Goal: Task Accomplishment & Management: Complete application form

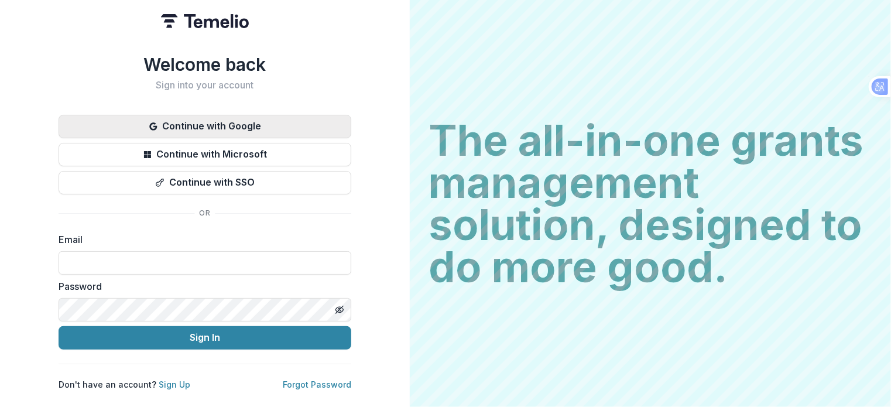
click at [230, 121] on button "Continue with Google" at bounding box center [205, 126] width 293 height 23
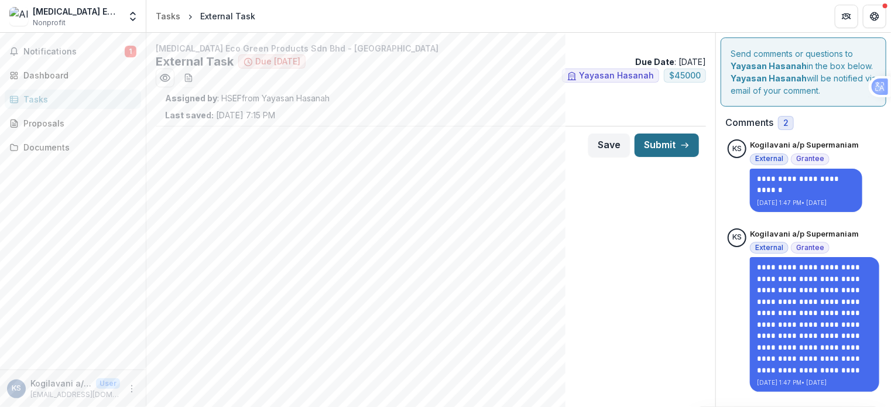
click at [667, 145] on button "Submit" at bounding box center [666, 144] width 64 height 23
click at [653, 145] on div "Success Confirmation Are you sure you want to submit? Cancel Confirm" at bounding box center [445, 203] width 891 height 407
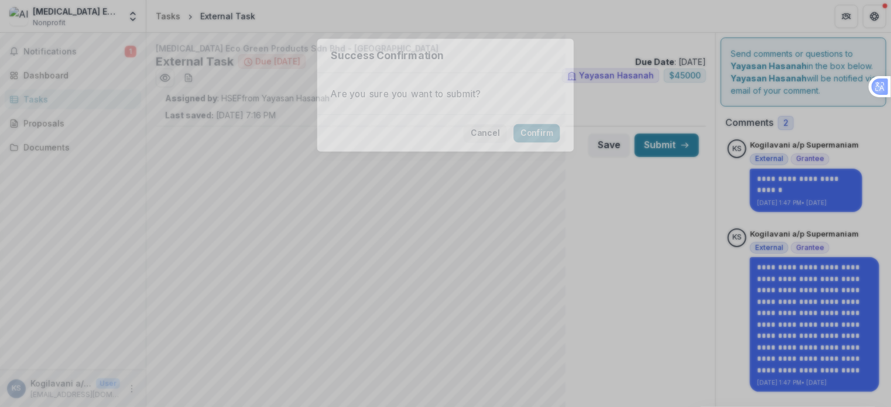
click at [606, 152] on div "Success Confirmation Are you sure you want to submit? Cancel Confirm" at bounding box center [445, 203] width 891 height 407
click at [663, 147] on div "Success Confirmation Are you sure you want to submit? Cancel Confirm" at bounding box center [445, 203] width 891 height 407
click at [668, 147] on div "Success Confirmation Are you sure you want to submit? Cancel Confirm" at bounding box center [445, 203] width 891 height 407
click at [606, 145] on div "Success Confirmation Are you sure you want to submit? Cancel Confirm" at bounding box center [445, 203] width 891 height 407
click at [63, 50] on div "Success Confirmation Are you sure you want to submit? Cancel Confirm" at bounding box center [445, 203] width 891 height 407
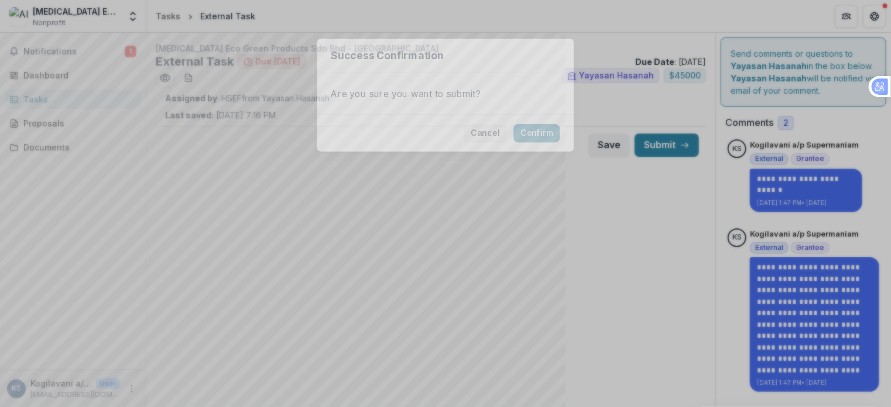
click at [129, 49] on div "Success Confirmation Are you sure you want to submit? Cancel Confirm" at bounding box center [445, 203] width 891 height 407
click at [13, 51] on div "Success Confirmation Are you sure you want to submit? Cancel Confirm" at bounding box center [445, 203] width 891 height 407
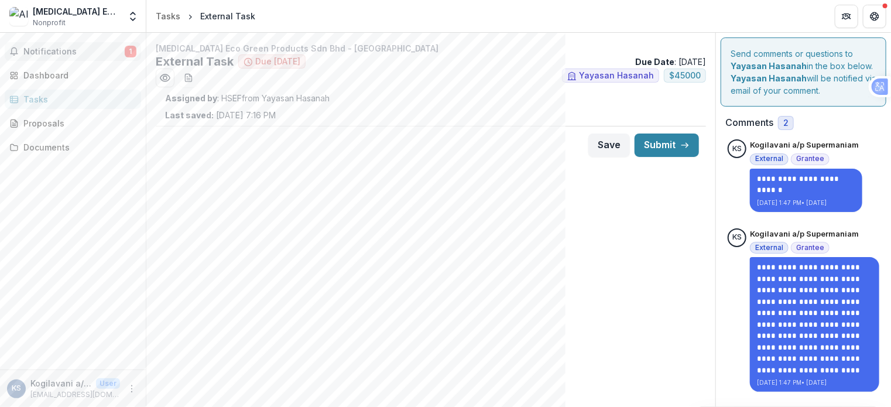
click at [33, 46] on button "Notifications 1" at bounding box center [73, 51] width 136 height 19
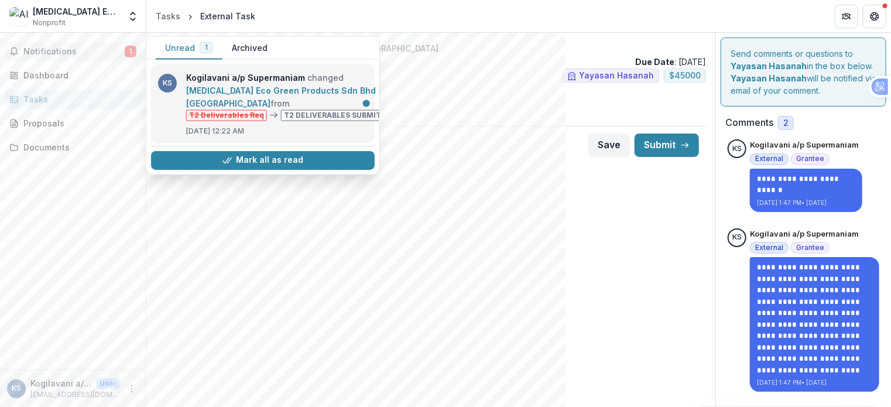
click at [258, 108] on link "[MEDICAL_DATA] Eco Green Products Sdn Bhd - [GEOGRAPHIC_DATA]" at bounding box center [284, 96] width 196 height 23
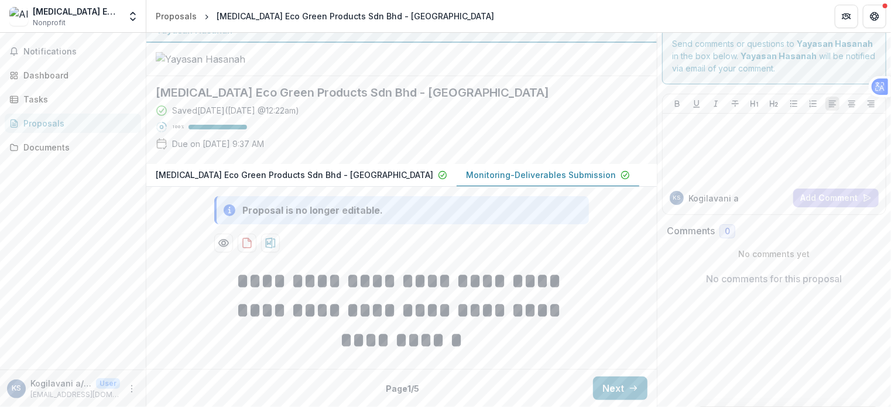
scroll to position [67, 0]
click at [606, 390] on button "Next" at bounding box center [620, 387] width 54 height 23
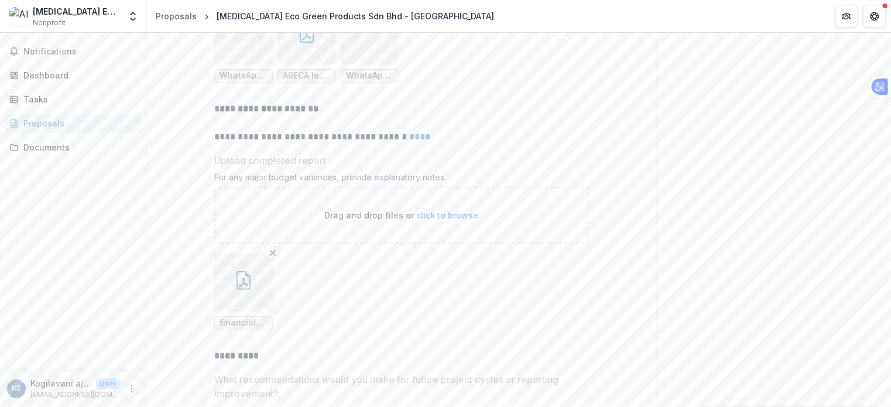
scroll to position [3729, 0]
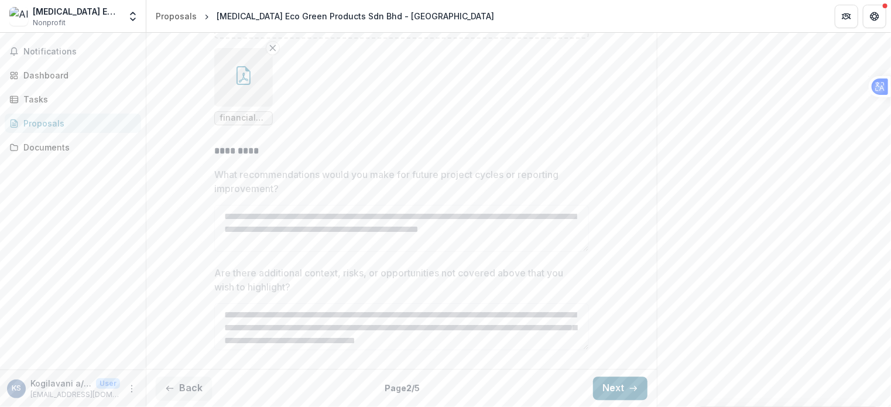
click at [609, 386] on button "Next" at bounding box center [620, 387] width 54 height 23
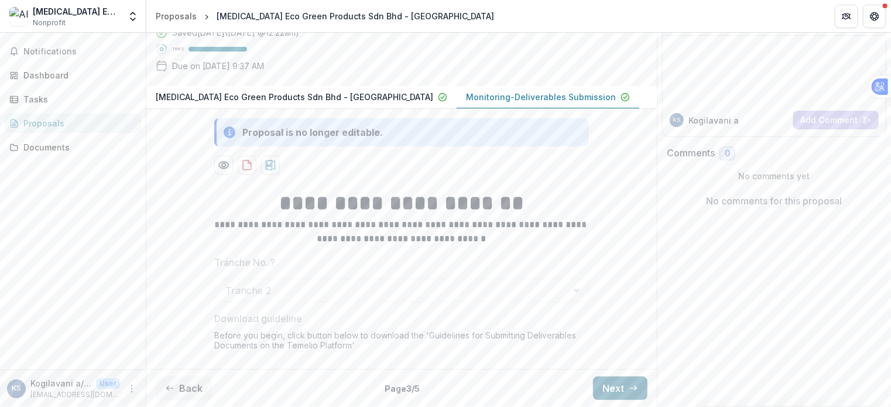
click at [609, 387] on button "Next" at bounding box center [620, 387] width 54 height 23
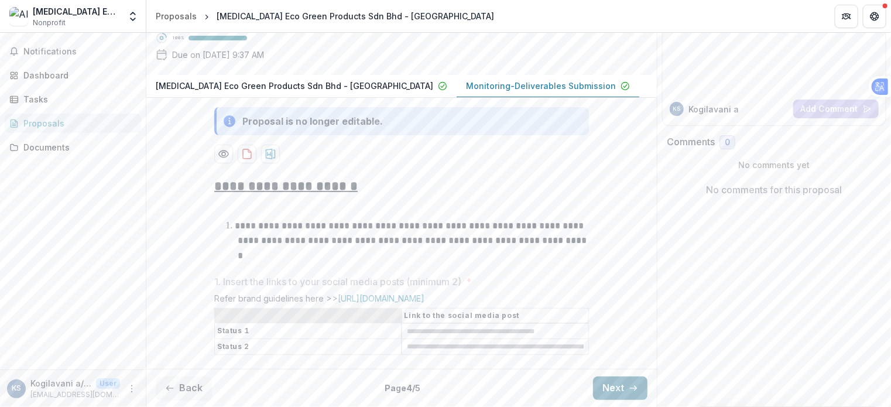
scroll to position [138, 0]
click at [609, 387] on button "Next" at bounding box center [620, 387] width 54 height 23
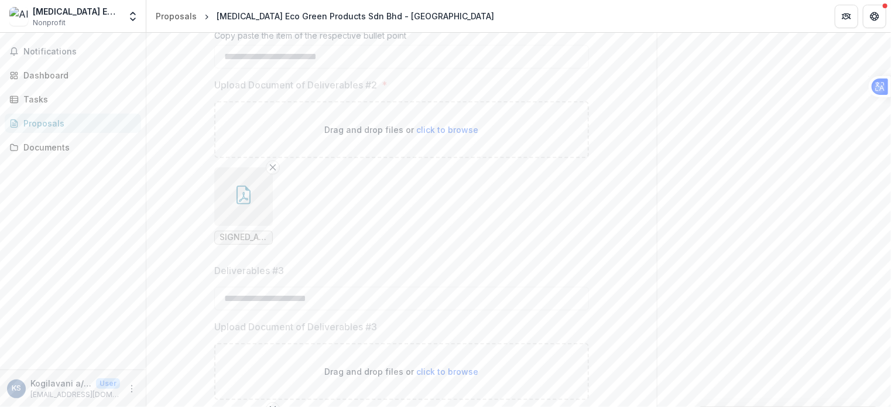
scroll to position [489, 0]
